Goal: Obtain resource: Obtain resource

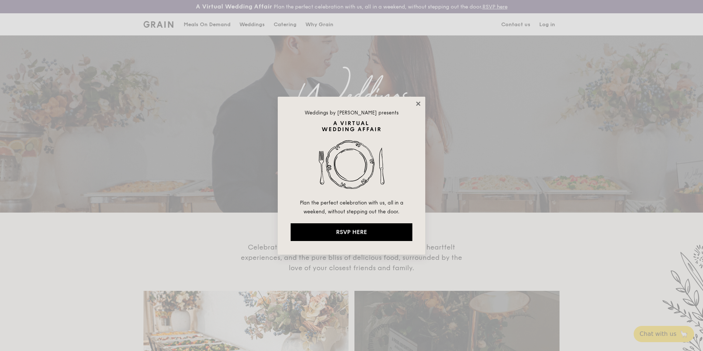
click at [420, 106] on icon at bounding box center [418, 103] width 4 height 4
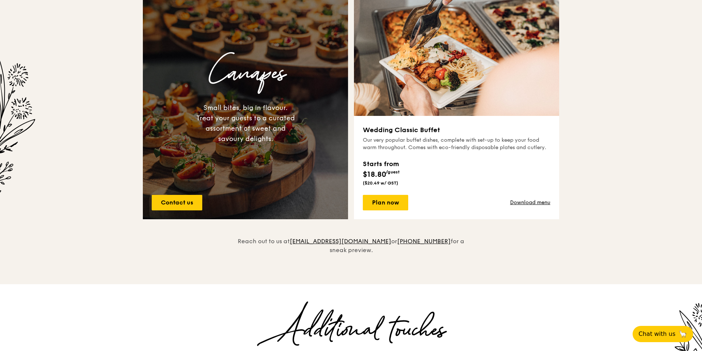
scroll to position [553, 0]
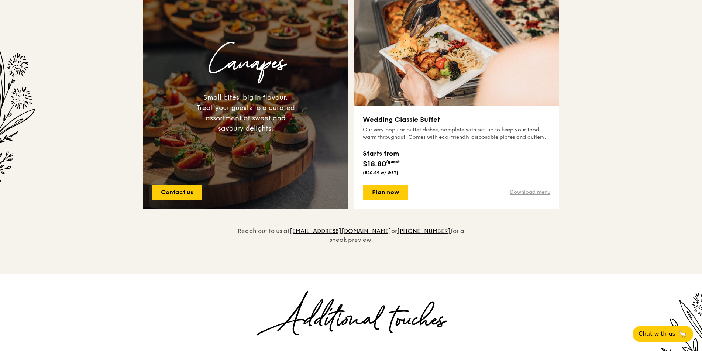
click at [532, 193] on link "Download menu" at bounding box center [530, 192] width 40 height 7
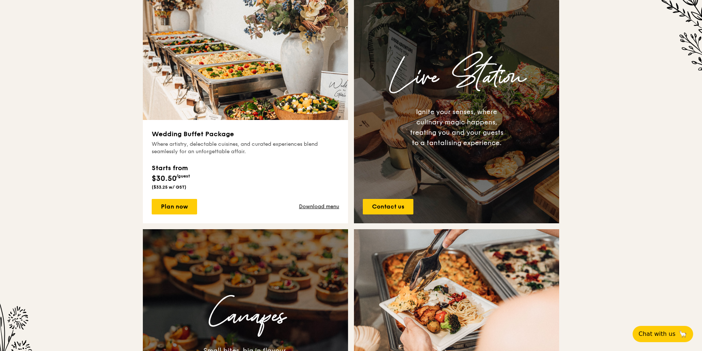
scroll to position [295, 0]
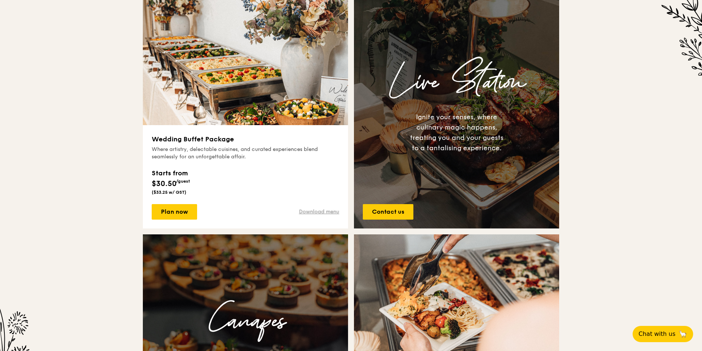
click at [315, 212] on link "Download menu" at bounding box center [319, 211] width 40 height 7
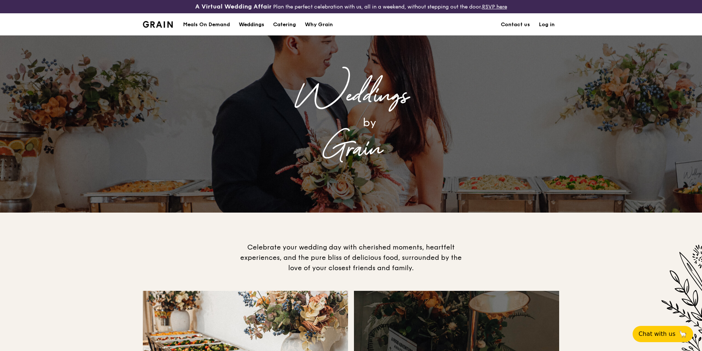
click at [251, 24] on div "Weddings" at bounding box center [251, 25] width 25 height 22
